Goal: Task Accomplishment & Management: Use online tool/utility

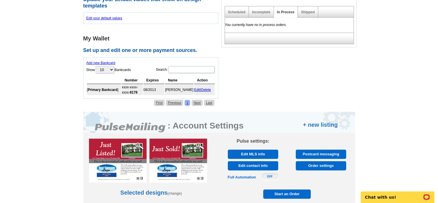
scroll to position [259, 0]
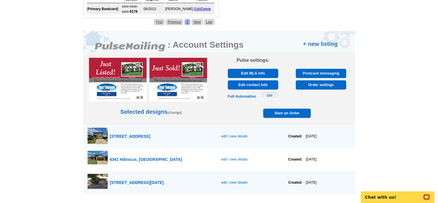
click at [224, 182] on span "edit / view details" at bounding box center [234, 182] width 26 height 4
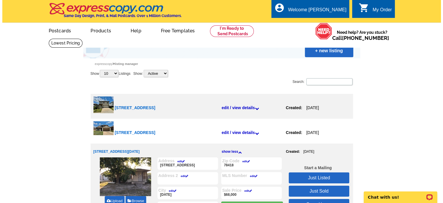
scroll to position [86, 0]
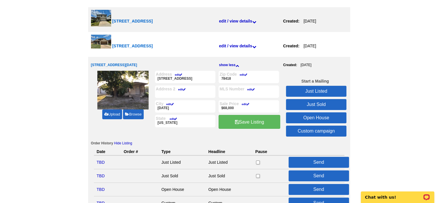
click at [112, 115] on link "Upload" at bounding box center [112, 114] width 20 height 10
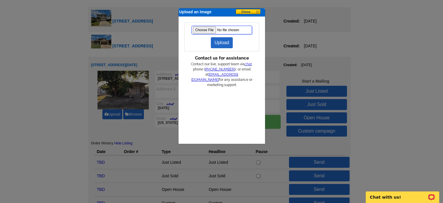
click at [203, 29] on input "file" at bounding box center [221, 30] width 60 height 9
type input "C:\fakepath\IMG_0819.jpg"
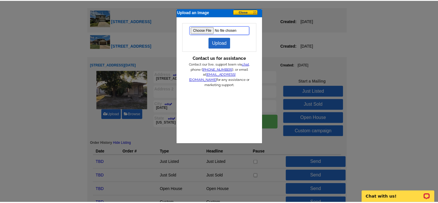
scroll to position [0, 0]
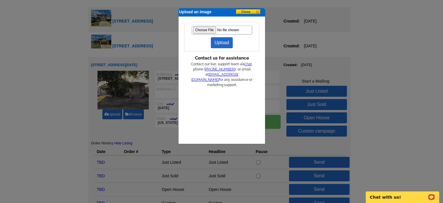
click at [224, 42] on link "Upload" at bounding box center [222, 42] width 22 height 11
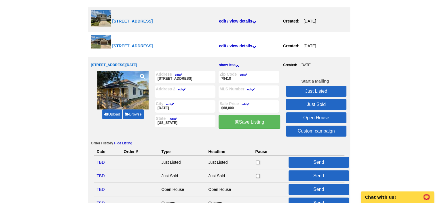
click at [176, 73] on link "edit" at bounding box center [177, 74] width 10 height 3
click at [0, 0] on input "6509 Mallord Brook Bnd" at bounding box center [0, 0] width 0 height 0
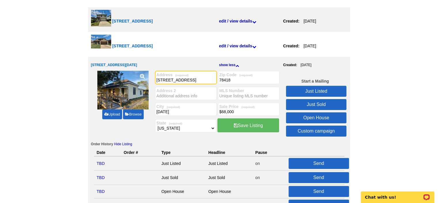
drag, startPoint x: 192, startPoint y: 81, endPoint x: 92, endPoint y: 72, distance: 100.4
click at [92, 72] on div "Upload Browse Address (required) 938 Mounts Dr 938 Mounts Dr Zip Code (required…" at bounding box center [219, 105] width 256 height 68
type input "305 S. Lime St"
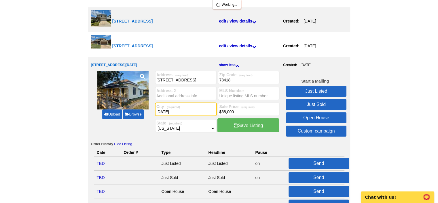
drag, startPoint x: 191, startPoint y: 113, endPoint x: 107, endPoint y: 111, distance: 84.1
click at [107, 111] on div "Upload Browse Address (required) 305 S. Lime St 938 Mounts Dr Zip Code (require…" at bounding box center [219, 105] width 256 height 68
type input "Bishop"
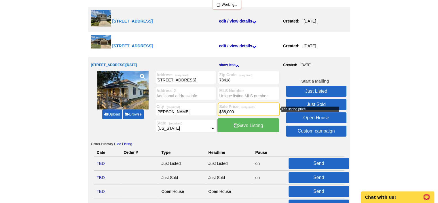
drag, startPoint x: 242, startPoint y: 111, endPoint x: 194, endPoint y: 110, distance: 47.5
click at [195, 112] on div "Address (required) 305 S. Lime St 938 Mounts Dr Zip Code (required) 78418 78418…" at bounding box center [219, 105] width 128 height 68
type input "$93,000"
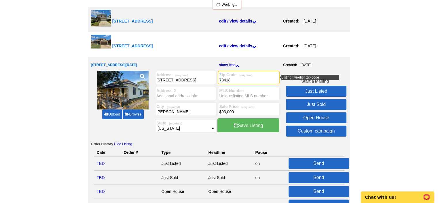
click at [240, 79] on input "78418" at bounding box center [248, 80] width 59 height 6
type input "78343"
click at [317, 90] on link "Just Listed" at bounding box center [316, 91] width 60 height 11
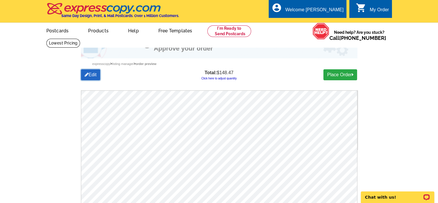
click at [92, 75] on link "Edit" at bounding box center [91, 74] width 20 height 11
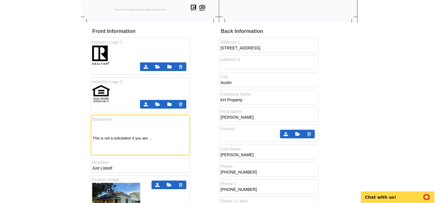
scroll to position [68, 0]
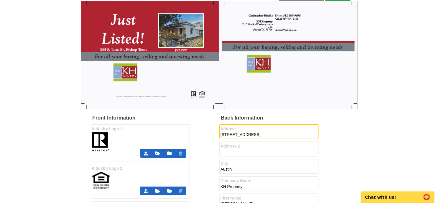
drag, startPoint x: 290, startPoint y: 133, endPoint x: 171, endPoint y: 135, distance: 119.3
type input "4833 Kostoryz Rd"
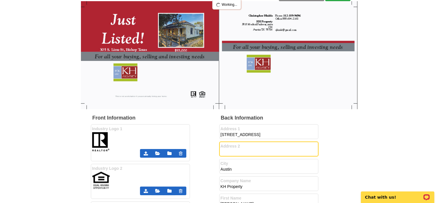
scroll to position [0, 0]
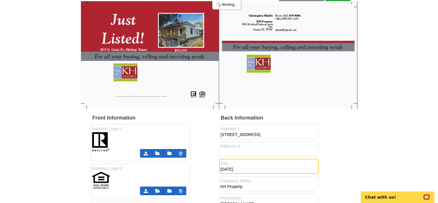
type input "Corpus Christi"
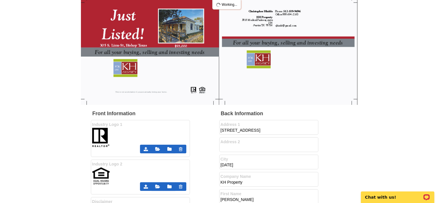
scroll to position [208, 0]
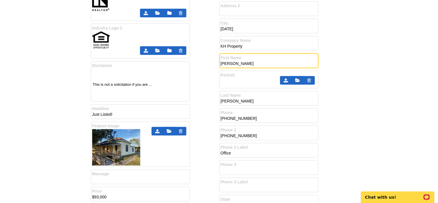
drag, startPoint x: 247, startPoint y: 64, endPoint x: 171, endPoint y: 58, distance: 76.8
click at [165, 60] on div "Front Information Industry Logo 1 Industry Logo 2" at bounding box center [219, 159] width 257 height 369
type input "Kelley"
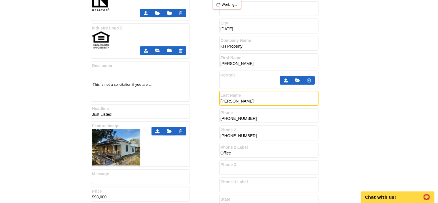
drag, startPoint x: 236, startPoint y: 103, endPoint x: 192, endPoint y: 97, distance: 44.6
click at [192, 97] on div "Front Information Industry Logo 1 Industry Logo 2" at bounding box center [219, 159] width 257 height 369
type input "Brough"
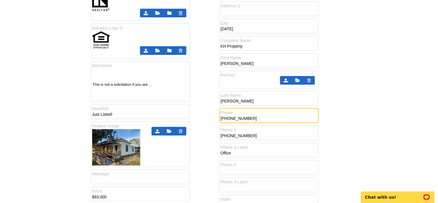
type input "800-845-8060"
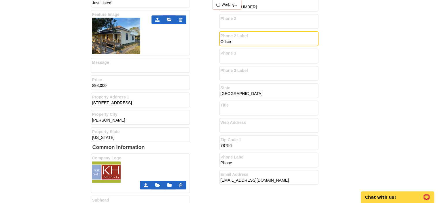
scroll to position [381, 0]
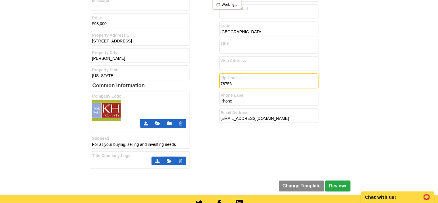
drag, startPoint x: 213, startPoint y: 80, endPoint x: 178, endPoint y: 79, distance: 35.1
type input "78415"
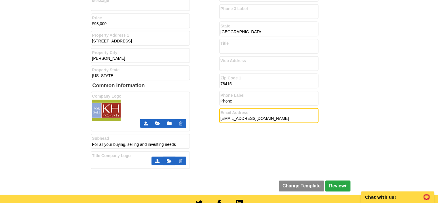
scroll to position [294, 0]
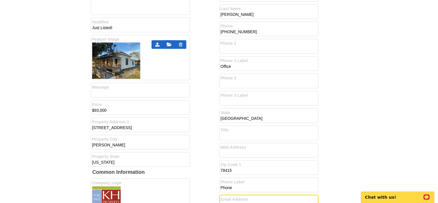
type input "texashudprop@gmail.com"
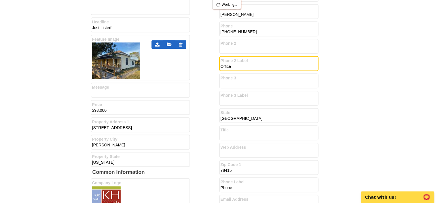
drag, startPoint x: 242, startPoint y: 65, endPoint x: 172, endPoint y: 59, distance: 70.3
click at [172, 59] on div "Front Information Industry Logo 1 Industry Logo 2" at bounding box center [219, 72] width 257 height 369
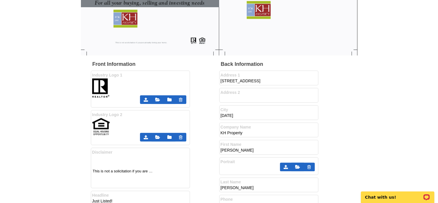
scroll to position [0, 0]
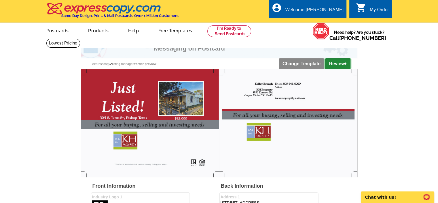
click at [341, 63] on link "Review" at bounding box center [337, 63] width 25 height 11
